Goal: Book appointment/travel/reservation

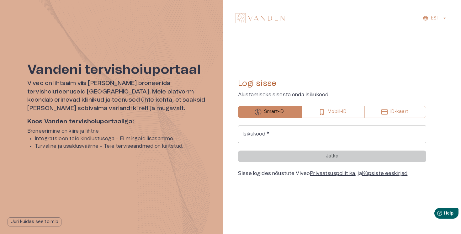
click at [294, 131] on input "Isikukood   *" at bounding box center [332, 134] width 188 height 18
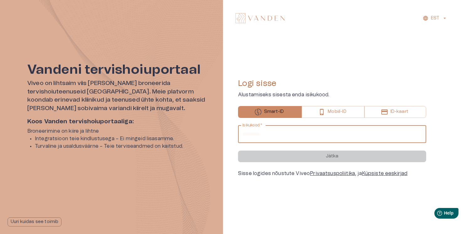
type input "**********"
click at [238, 150] on button "Jätka" at bounding box center [332, 156] width 188 height 12
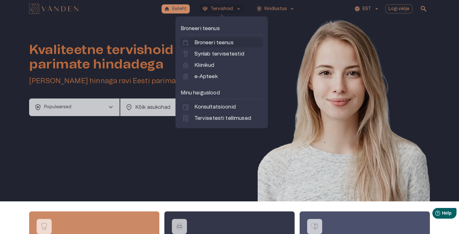
click at [221, 46] on p "Broneeri teenus" at bounding box center [214, 43] width 39 height 8
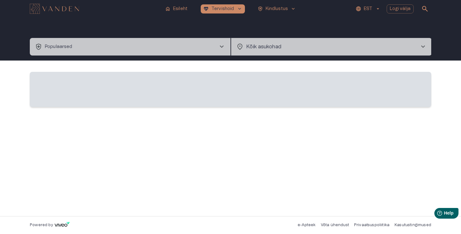
click at [156, 45] on button "health_and_safety Populaarsed chevron_right" at bounding box center [130, 47] width 201 height 18
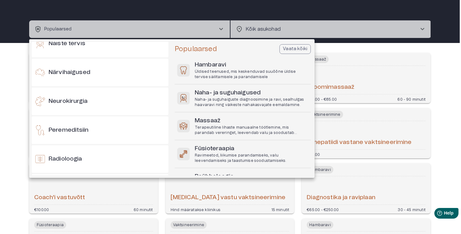
scroll to position [361, 0]
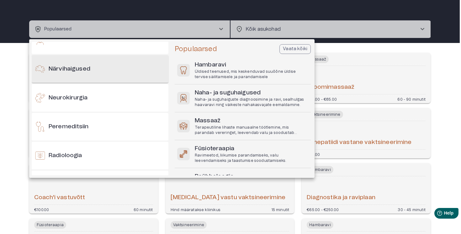
click at [131, 74] on div "Närvihaigused" at bounding box center [100, 69] width 137 height 28
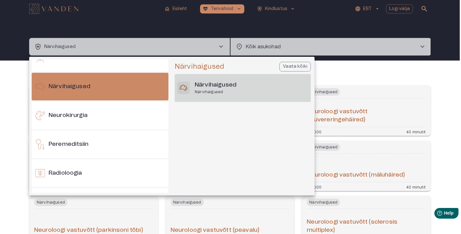
click at [213, 92] on p "Närvihaigused" at bounding box center [216, 91] width 42 height 5
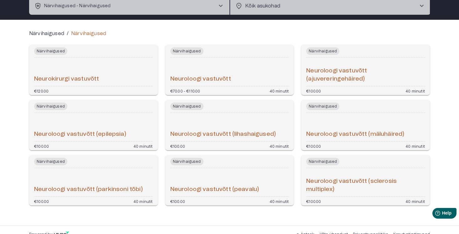
scroll to position [43, 0]
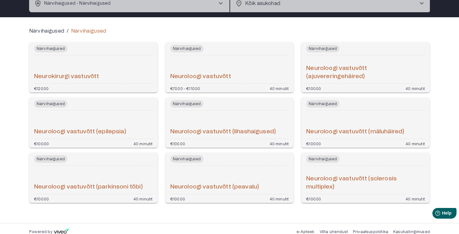
click at [239, 71] on div "Neuroloogi vastuvõtt" at bounding box center [229, 69] width 119 height 23
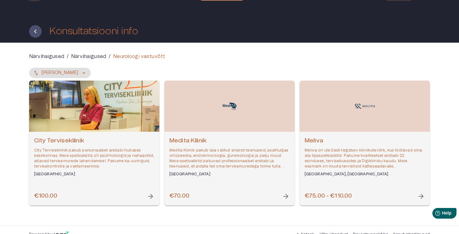
scroll to position [22, 0]
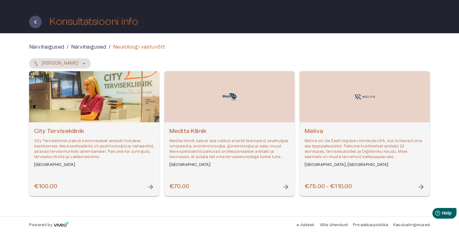
click at [188, 93] on div "Open selected supplier available booking dates" at bounding box center [230, 96] width 130 height 51
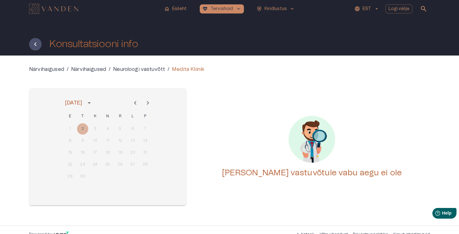
scroll to position [6, 0]
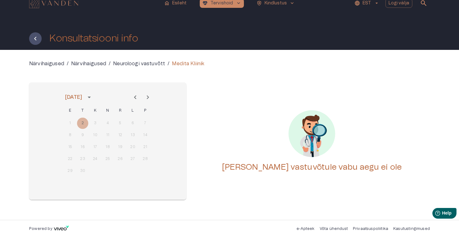
click at [150, 96] on icon "Next month" at bounding box center [148, 97] width 8 height 8
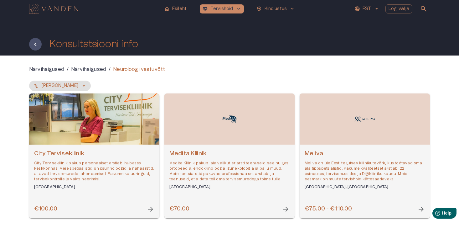
click at [134, 130] on div "Open selected supplier available booking dates" at bounding box center [94, 118] width 130 height 51
click at [306, 122] on div "Open selected supplier available booking dates" at bounding box center [365, 118] width 130 height 51
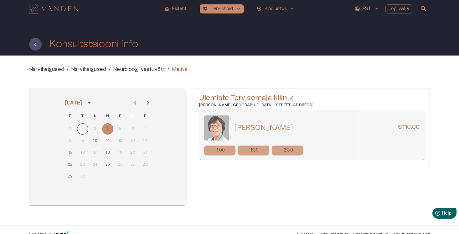
click at [94, 145] on button "10" at bounding box center [95, 140] width 11 height 11
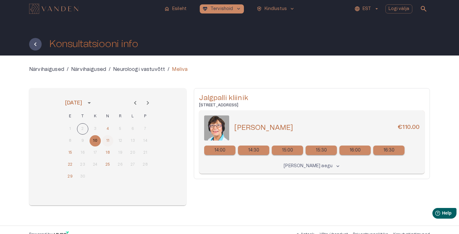
click at [107, 141] on button "11" at bounding box center [107, 140] width 11 height 11
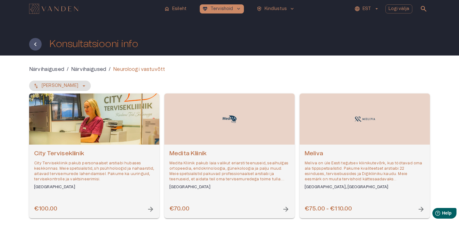
scroll to position [7, 0]
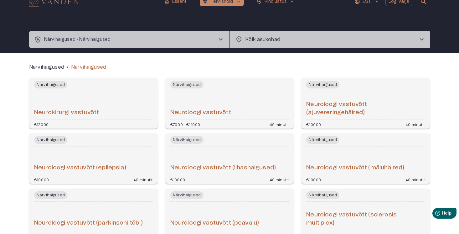
click at [245, 171] on h6 "Neuroloogi vastuvõtt (lihashaigused)" at bounding box center [223, 168] width 106 height 8
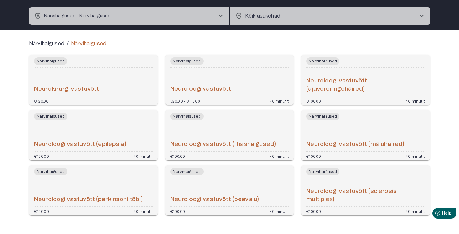
scroll to position [33, 0]
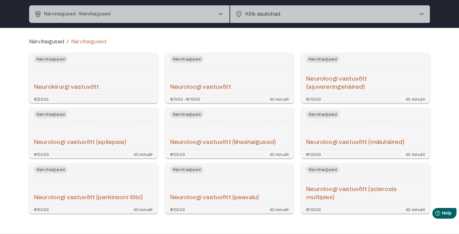
click at [211, 12] on button "health_and_safety Närvihaigused - Närvihaigused chevron_right" at bounding box center [129, 14] width 201 height 18
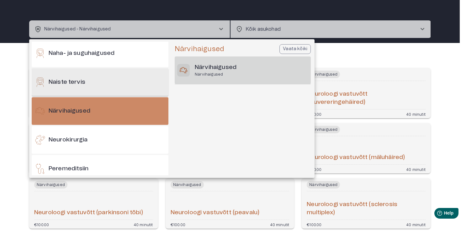
scroll to position [322, 0]
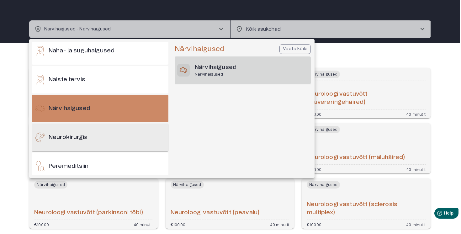
click at [108, 139] on div "Neurokirurgia" at bounding box center [100, 137] width 137 height 28
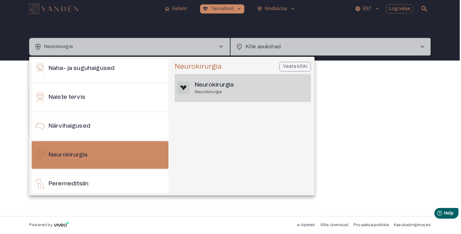
click at [231, 75] on div "Neurokirurgia Neurokirurgia" at bounding box center [243, 88] width 136 height 28
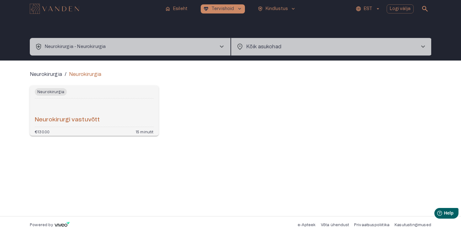
click at [104, 55] on button "health_and_safety Neurokirurgia - Neurokirurgia chevron_right" at bounding box center [130, 47] width 201 height 18
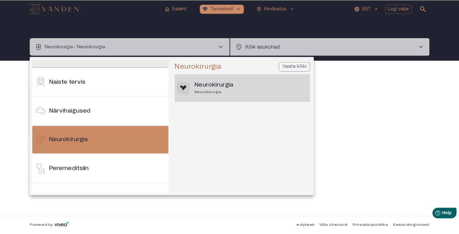
scroll to position [351, 0]
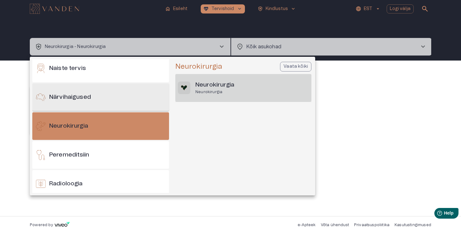
click at [95, 104] on div "Närvihaigused" at bounding box center [100, 97] width 137 height 28
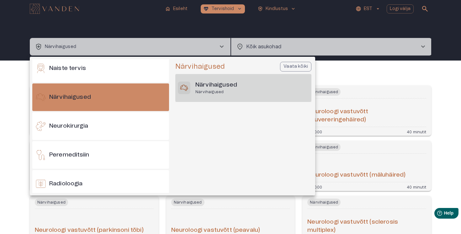
click at [183, 94] on div "Närvihaigused Närvihaigused" at bounding box center [243, 88] width 136 height 28
